Goal: Find specific page/section: Find specific page/section

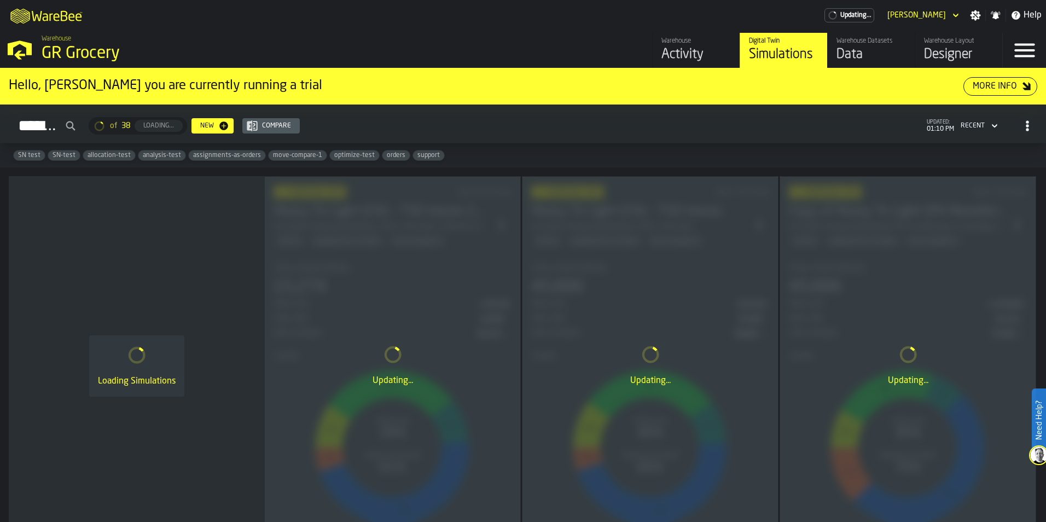
drag, startPoint x: 0, startPoint y: 0, endPoint x: 715, endPoint y: 61, distance: 717.3
click at [715, 61] on div "Activity" at bounding box center [695, 54] width 69 height 17
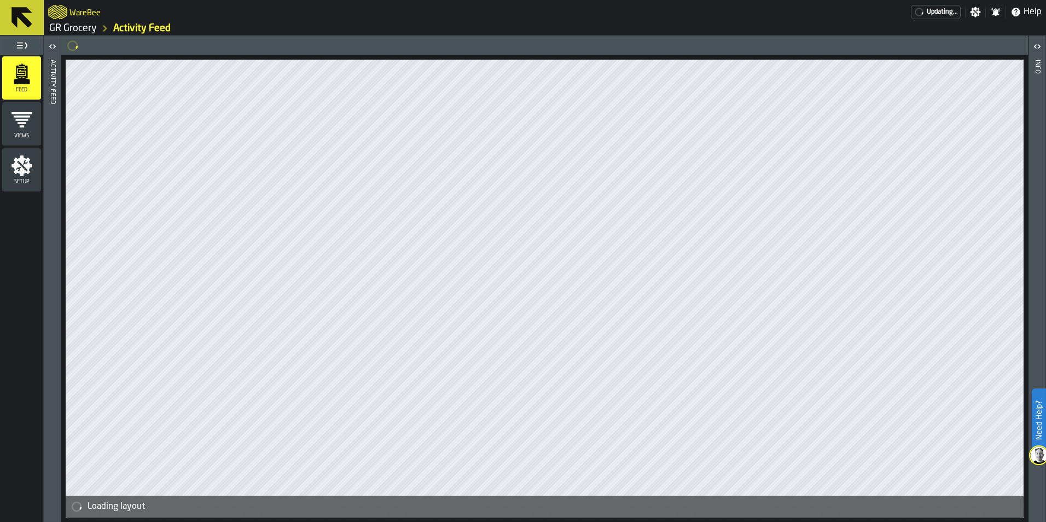
click at [61, 28] on link "GR Grocery" at bounding box center [73, 28] width 48 height 12
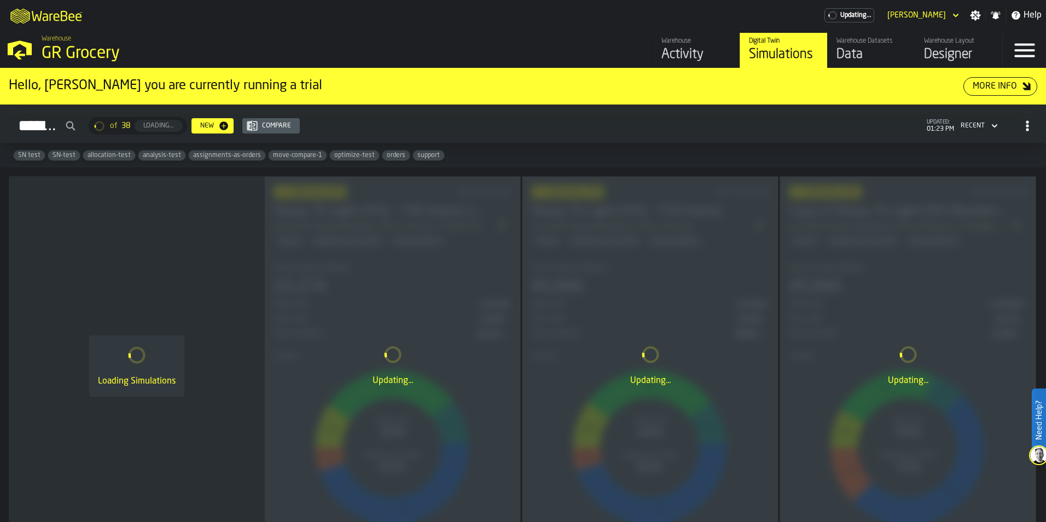
click at [954, 54] on div "Designer" at bounding box center [958, 54] width 69 height 17
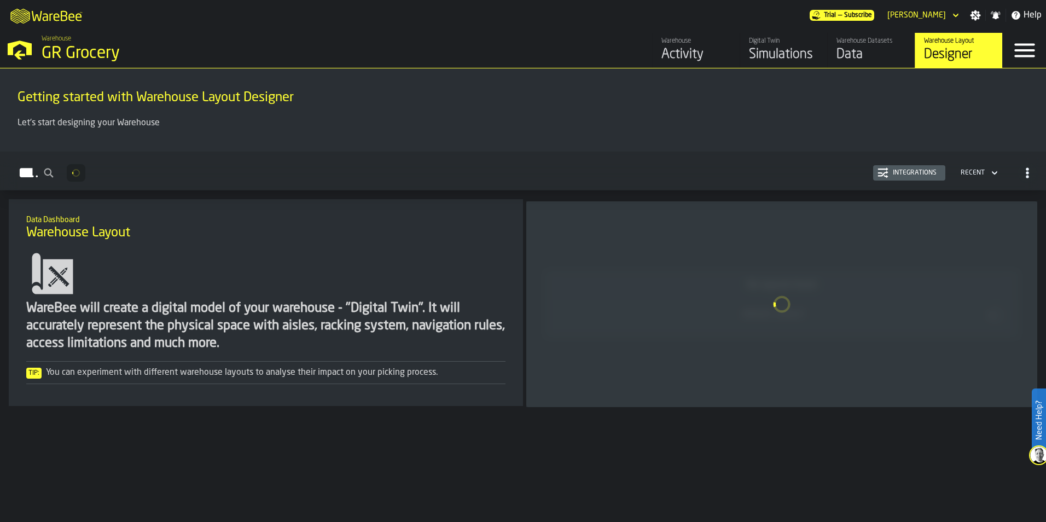
click at [887, 50] on div "Data" at bounding box center [870, 54] width 69 height 17
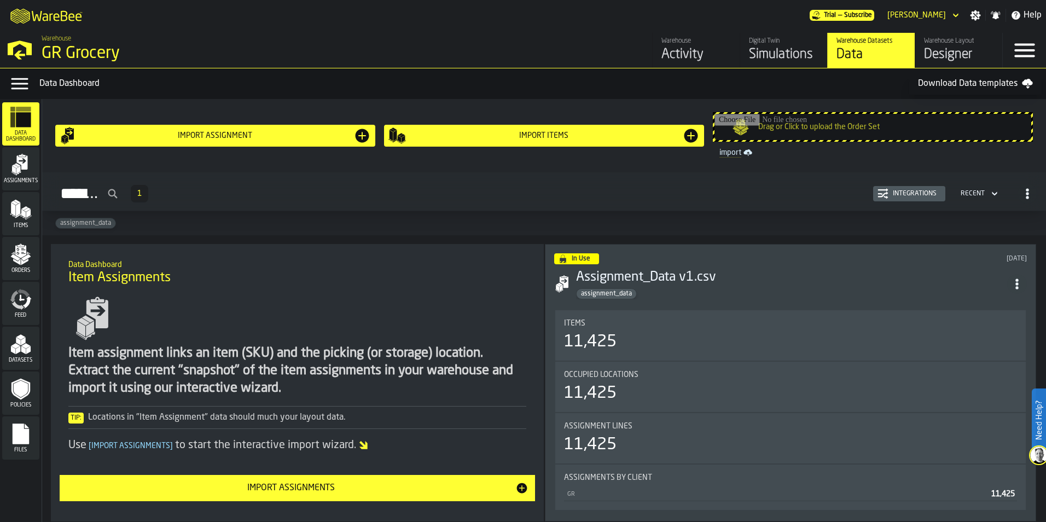
scroll to position [55, 0]
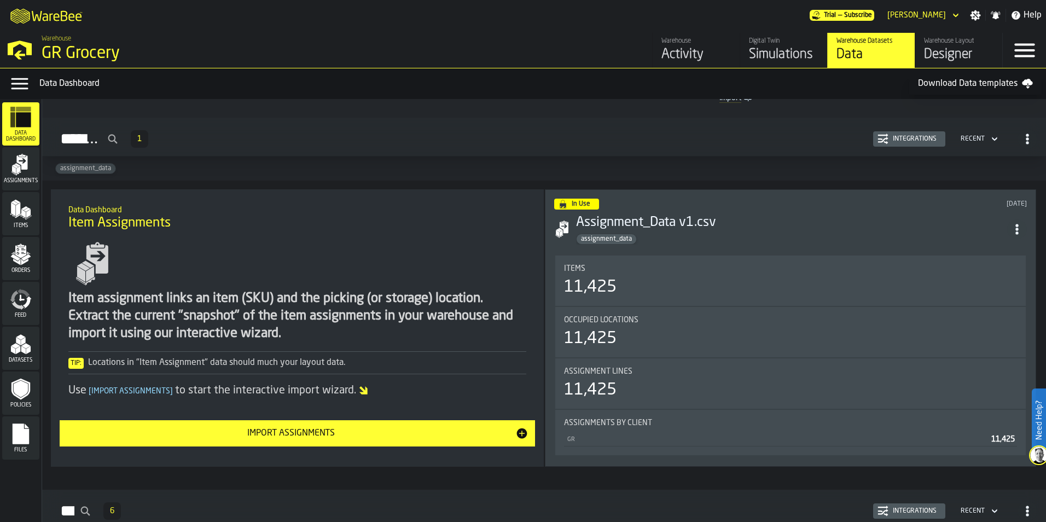
click at [8, 168] on div "Assignments" at bounding box center [20, 169] width 37 height 30
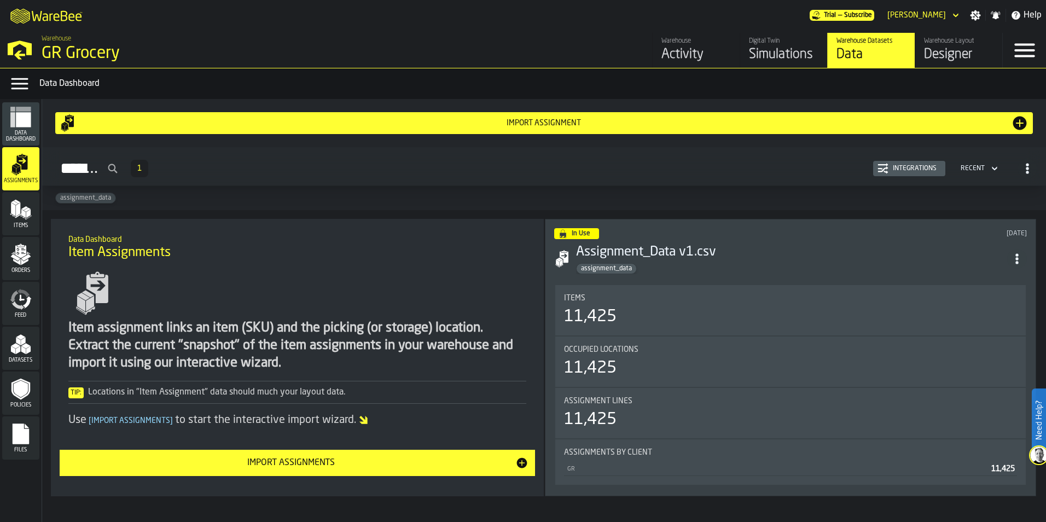
click at [1022, 261] on icon "ItemListCard-DashboardItemContainer" at bounding box center [1016, 258] width 11 height 11
click at [674, 193] on div "assignment_data" at bounding box center [544, 198] width 1004 height 24
